Goal: Entertainment & Leisure: Consume media (video, audio)

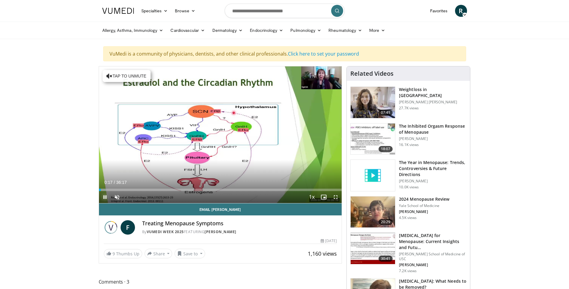
click at [106, 197] on span "Video Player" at bounding box center [105, 197] width 12 height 12
click at [337, 196] on span "Video Player" at bounding box center [336, 197] width 12 height 12
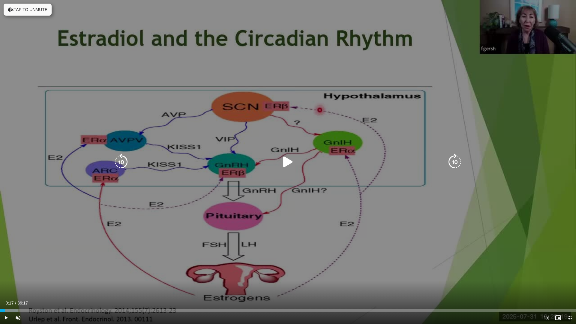
click at [289, 162] on icon "Video Player" at bounding box center [288, 162] width 17 height 17
click at [287, 162] on icon "Video Player" at bounding box center [288, 162] width 17 height 17
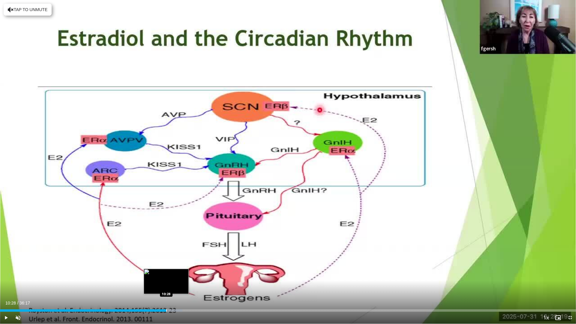
drag, startPoint x: 155, startPoint y: 308, endPoint x: 166, endPoint y: 308, distance: 11.4
click at [166, 288] on div "Loaded : 31.69% 10:27 10:28" at bounding box center [288, 309] width 576 height 6
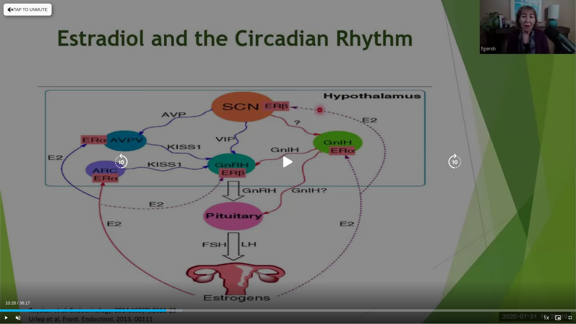
click at [289, 159] on icon "Video Player" at bounding box center [288, 162] width 17 height 17
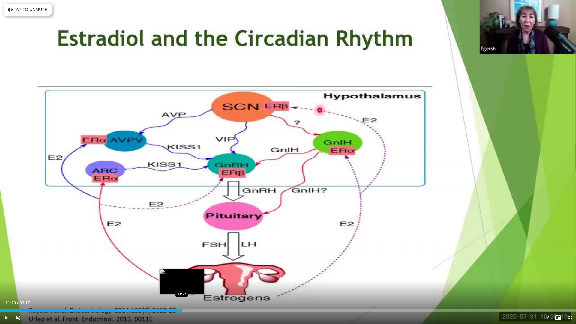
drag, startPoint x: 164, startPoint y: 309, endPoint x: 183, endPoint y: 311, distance: 18.7
click at [183, 288] on div "Loaded : 33.53% 11:26 11:27" at bounding box center [288, 310] width 576 height 2
drag, startPoint x: 180, startPoint y: 310, endPoint x: 200, endPoint y: 310, distance: 19.8
click at [200, 288] on div "Progress Bar" at bounding box center [200, 310] width 1 height 2
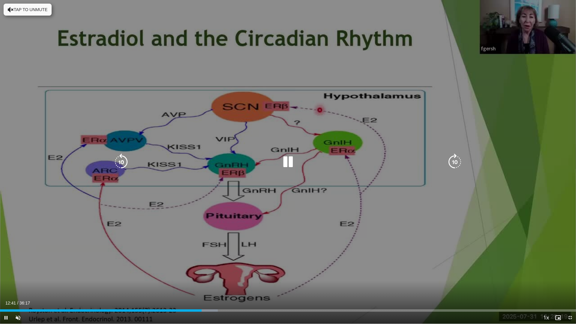
click at [288, 162] on icon "Video Player" at bounding box center [288, 162] width 17 height 17
click at [288, 161] on icon "Video Player" at bounding box center [288, 162] width 17 height 17
